Goal: Information Seeking & Learning: Learn about a topic

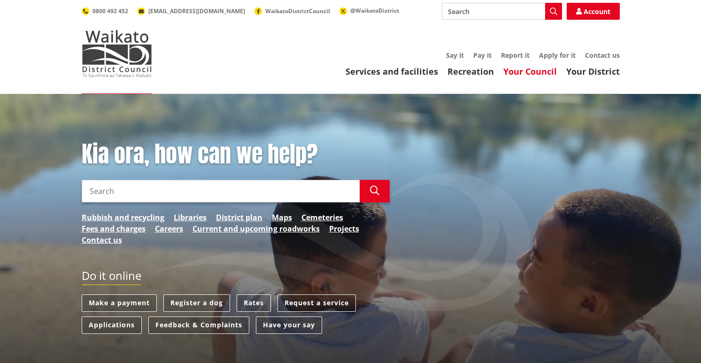
click at [537, 70] on link "Your Council" at bounding box center [530, 71] width 54 height 11
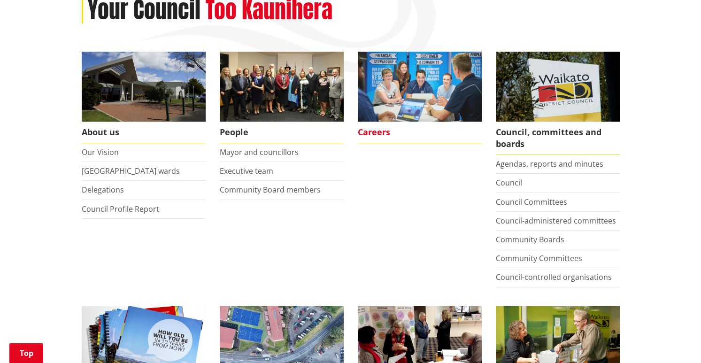
scroll to position [141, 0]
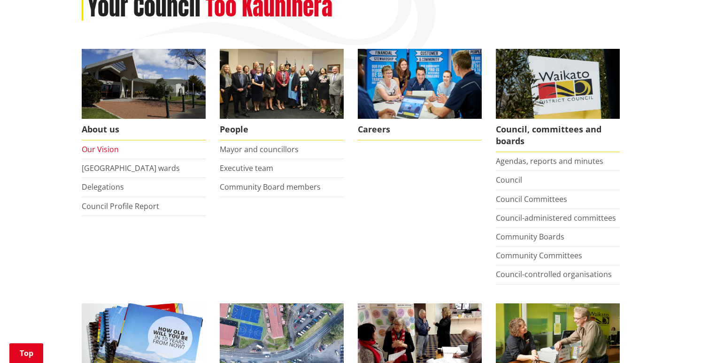
click at [102, 150] on link "Our Vision" at bounding box center [100, 149] width 37 height 10
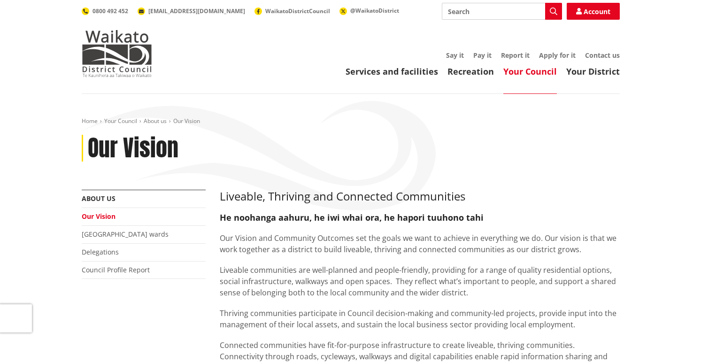
click at [533, 74] on link "Your Council" at bounding box center [530, 71] width 54 height 11
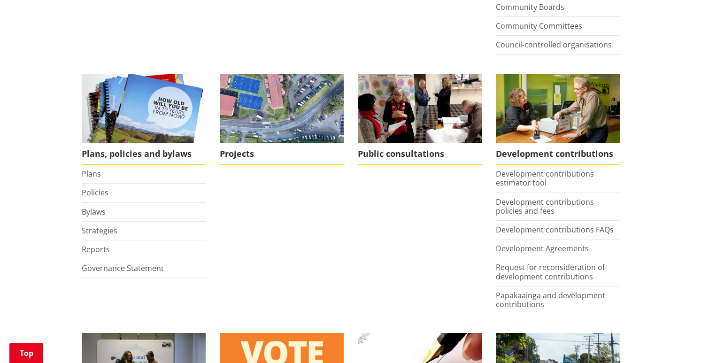
scroll to position [376, 0]
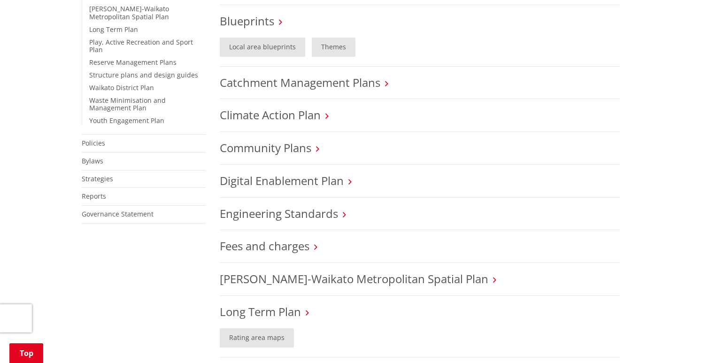
scroll to position [422, 0]
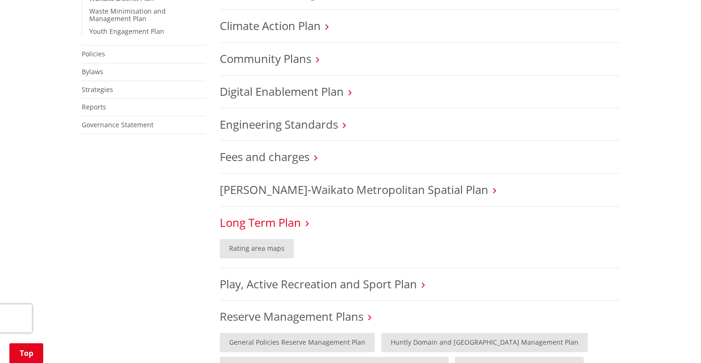
click at [265, 221] on link "Long Term Plan" at bounding box center [260, 222] width 81 height 15
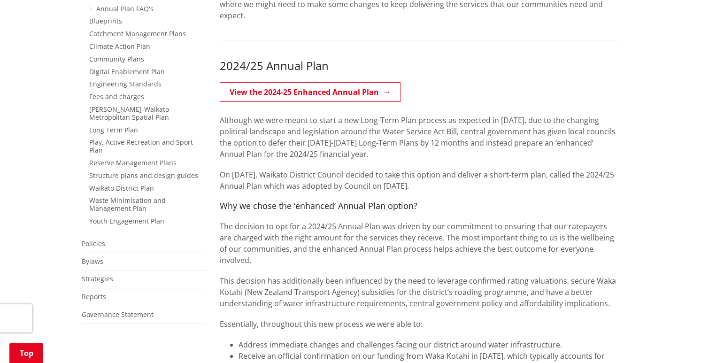
scroll to position [282, 0]
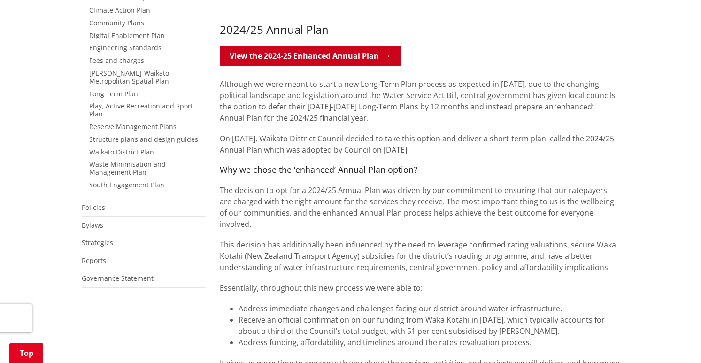
click at [312, 52] on link "View the 2024-25 Enhanced Annual Plan" at bounding box center [310, 56] width 181 height 20
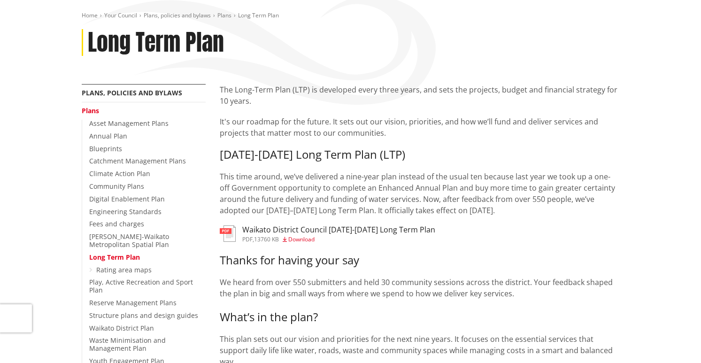
scroll to position [235, 0]
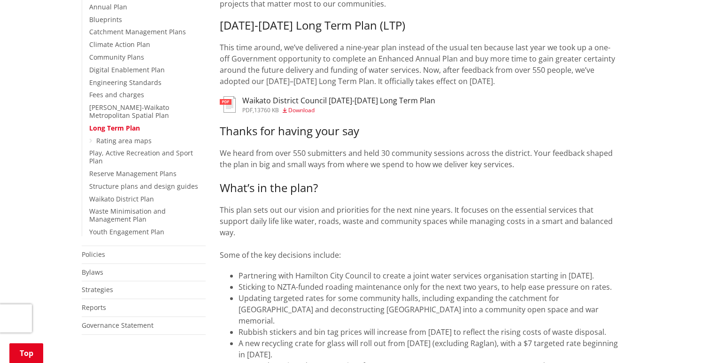
click at [312, 109] on span "Download" at bounding box center [301, 110] width 26 height 8
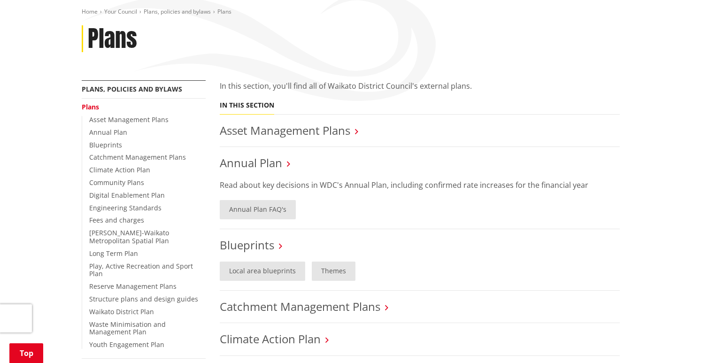
scroll to position [141, 0]
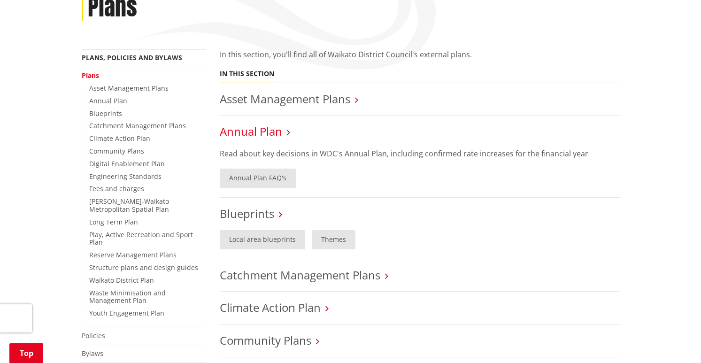
click at [253, 133] on link "Annual Plan" at bounding box center [251, 130] width 62 height 15
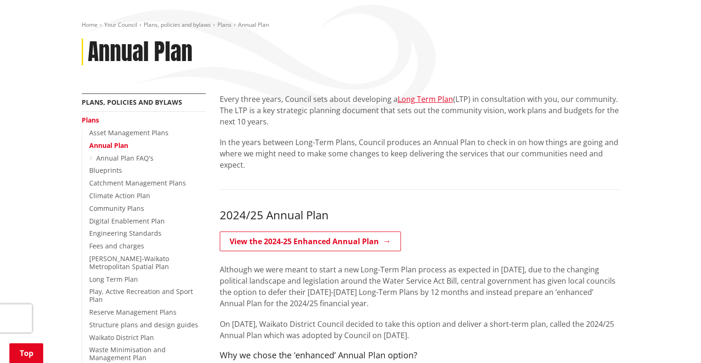
scroll to position [94, 0]
